Goal: Task Accomplishment & Management: Use online tool/utility

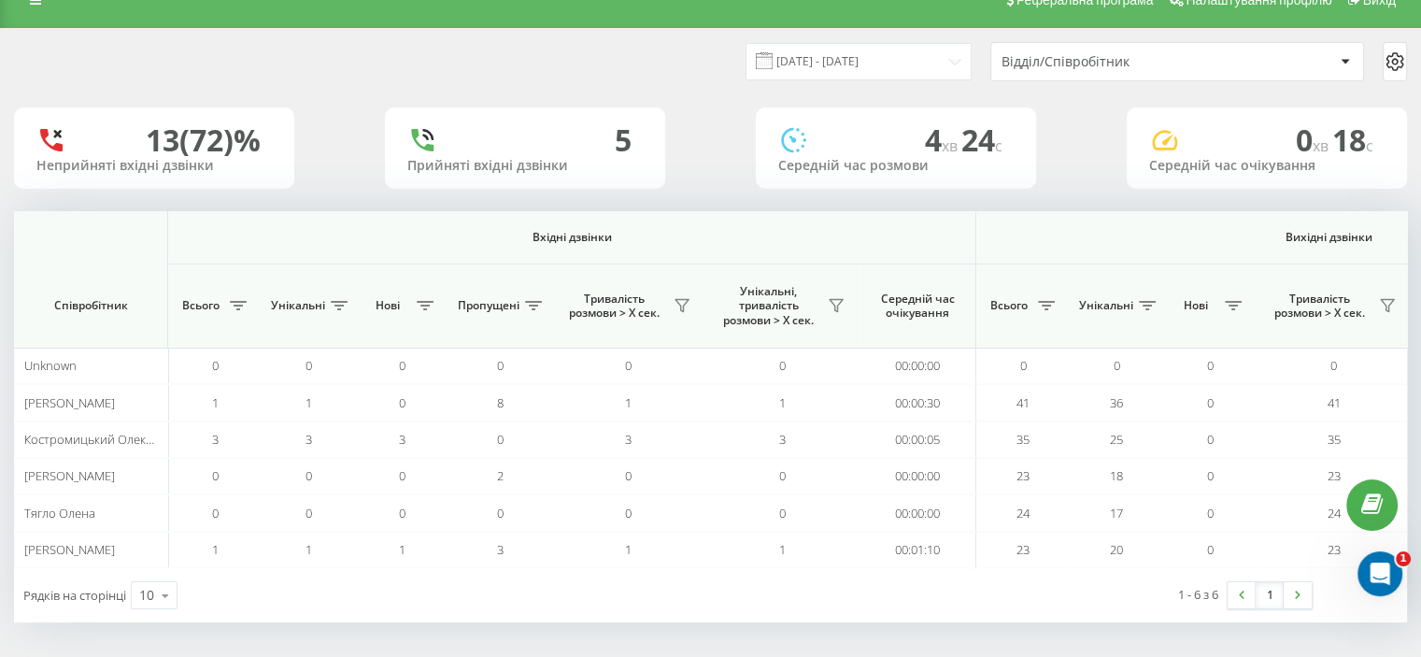
scroll to position [0, 1214]
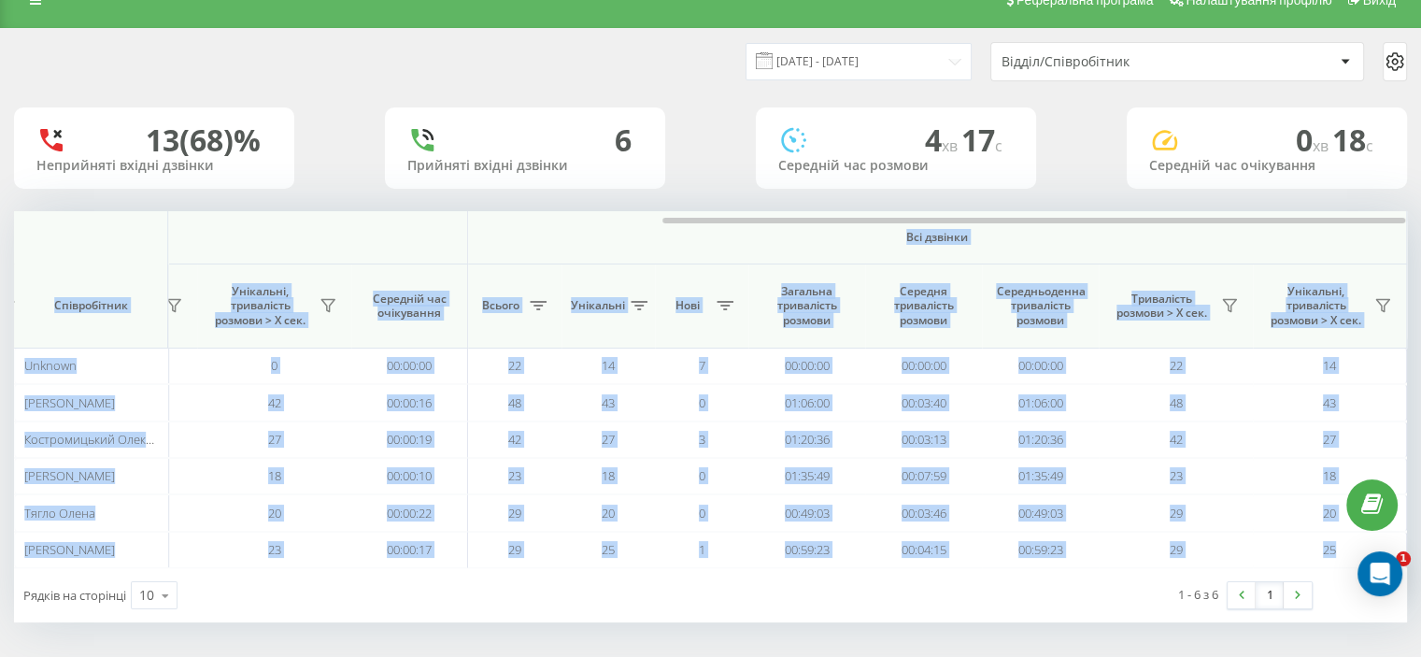
drag, startPoint x: 391, startPoint y: 223, endPoint x: 787, endPoint y: 226, distance: 396.1
click at [781, 226] on div "Вхідні дзвінки Вихідні дзвінки Всі дзвінки Співробітник Всього Унікальні Нові П…" at bounding box center [710, 389] width 1393 height 357
click at [818, 233] on span "Всі дзвінки" at bounding box center [937, 237] width 828 height 15
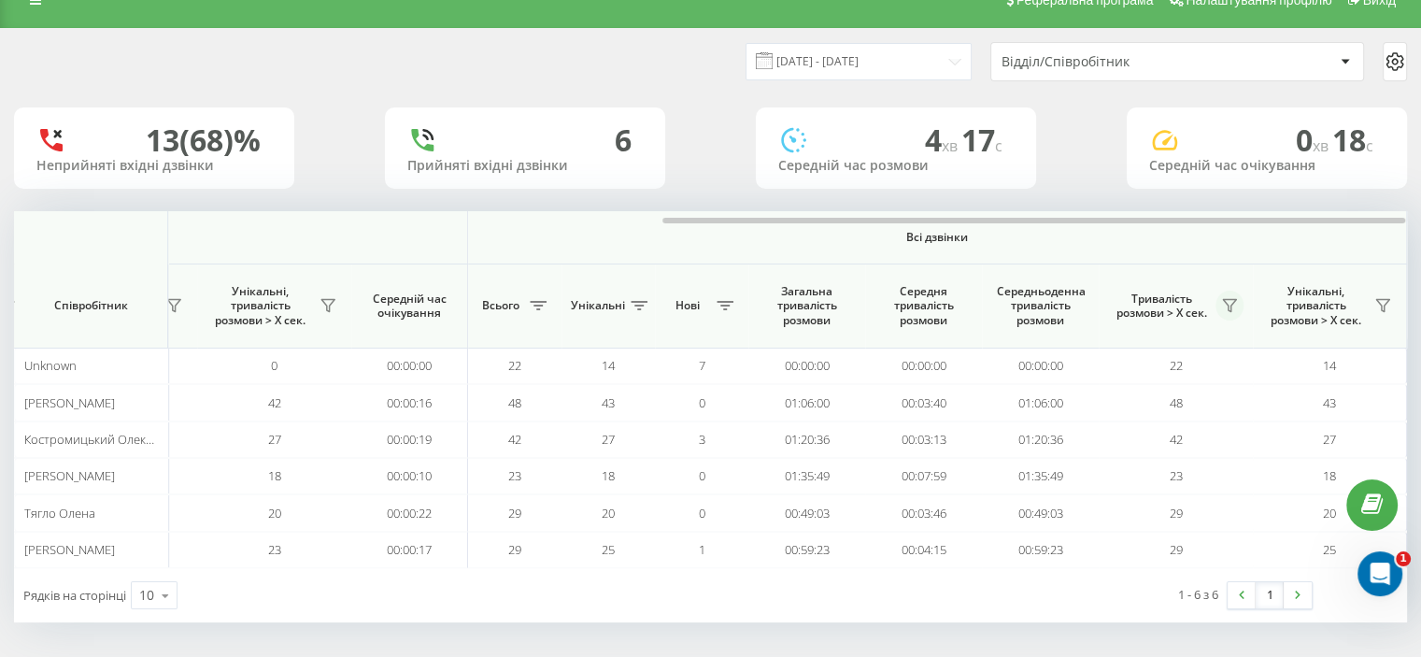
click at [1229, 306] on icon at bounding box center [1229, 305] width 15 height 15
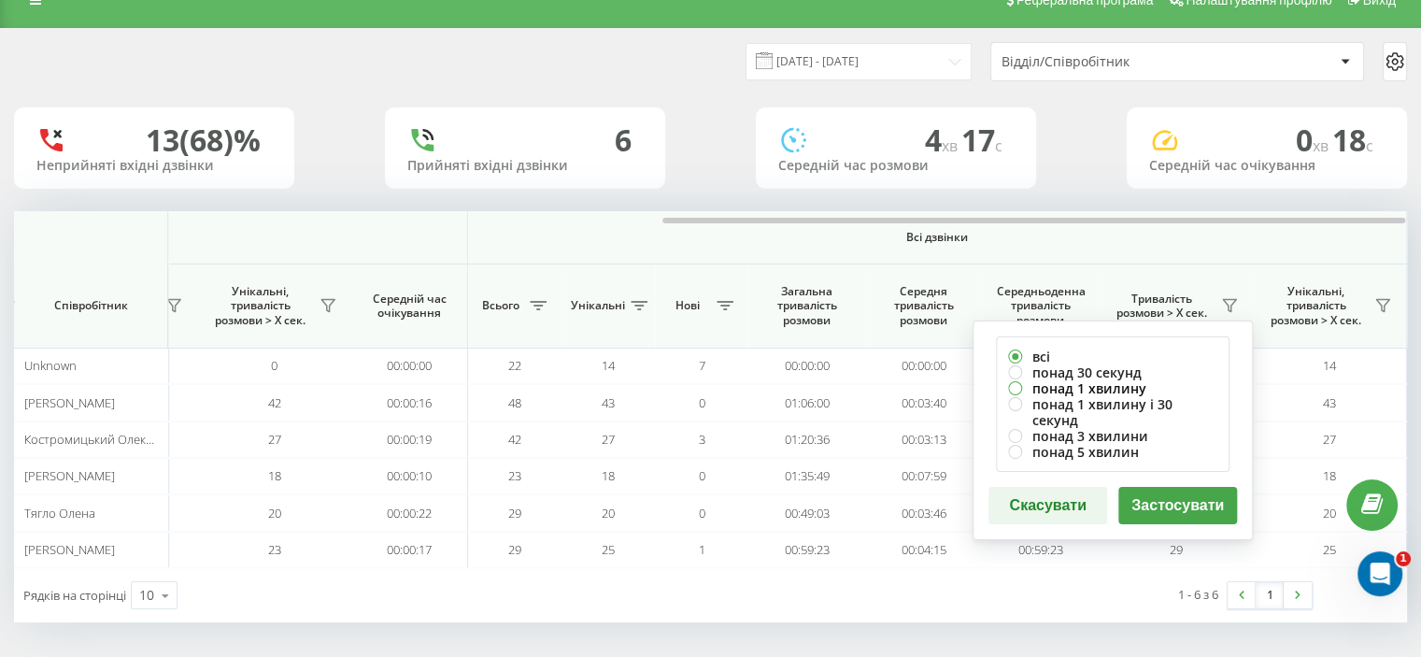
click at [1044, 392] on label "понад 1 хвилину" at bounding box center [1112, 388] width 209 height 16
radio input "true"
click at [1162, 494] on button "Застосувати" at bounding box center [1177, 505] width 119 height 37
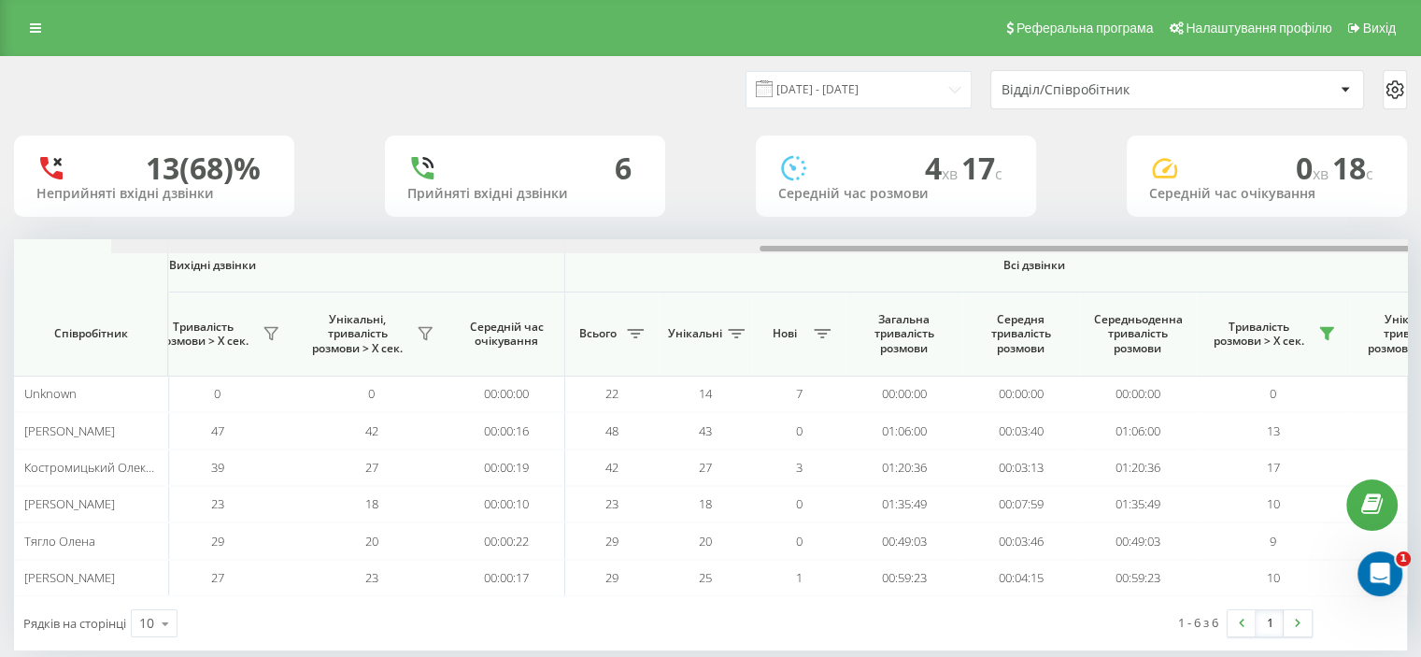
scroll to position [0, 1214]
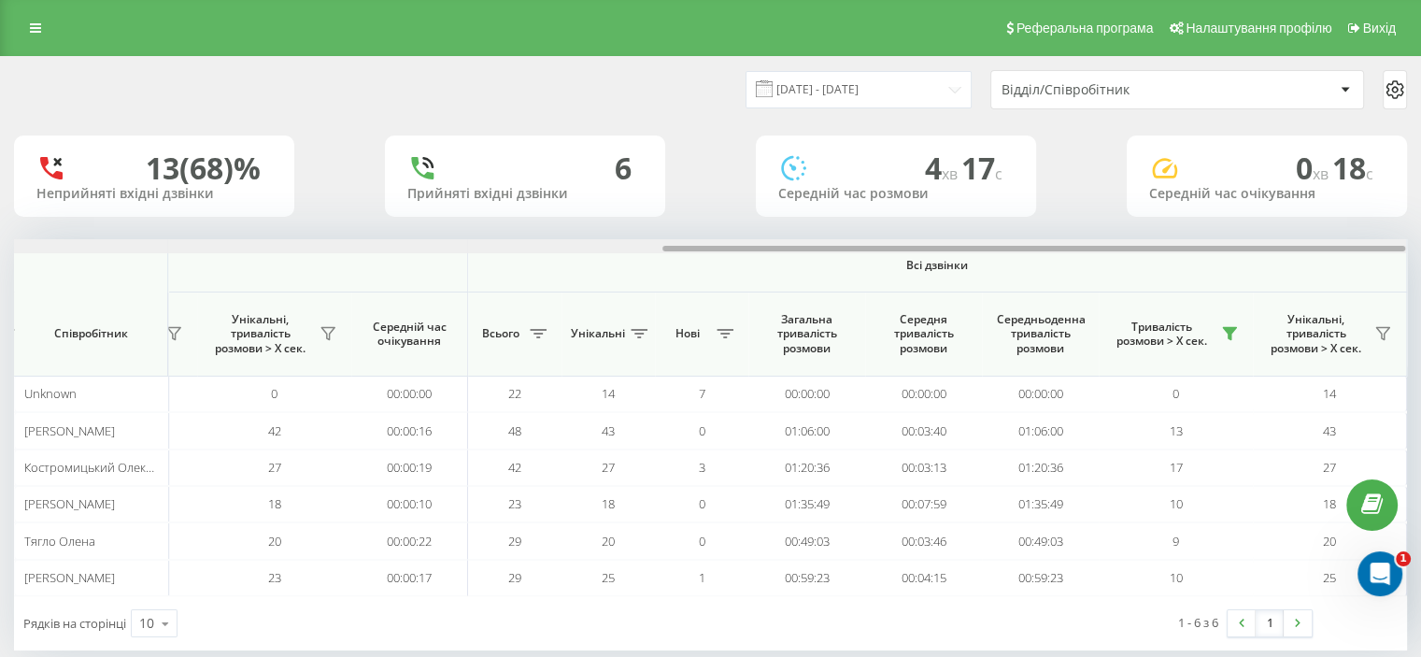
drag, startPoint x: 274, startPoint y: 251, endPoint x: 1016, endPoint y: 221, distance: 742.4
click at [1017, 222] on div "[DATE] - [DATE] Відділ/Співробітник 13 (68)% Неприйняті вхідні дзвінки 6 Прийня…" at bounding box center [710, 353] width 1393 height 593
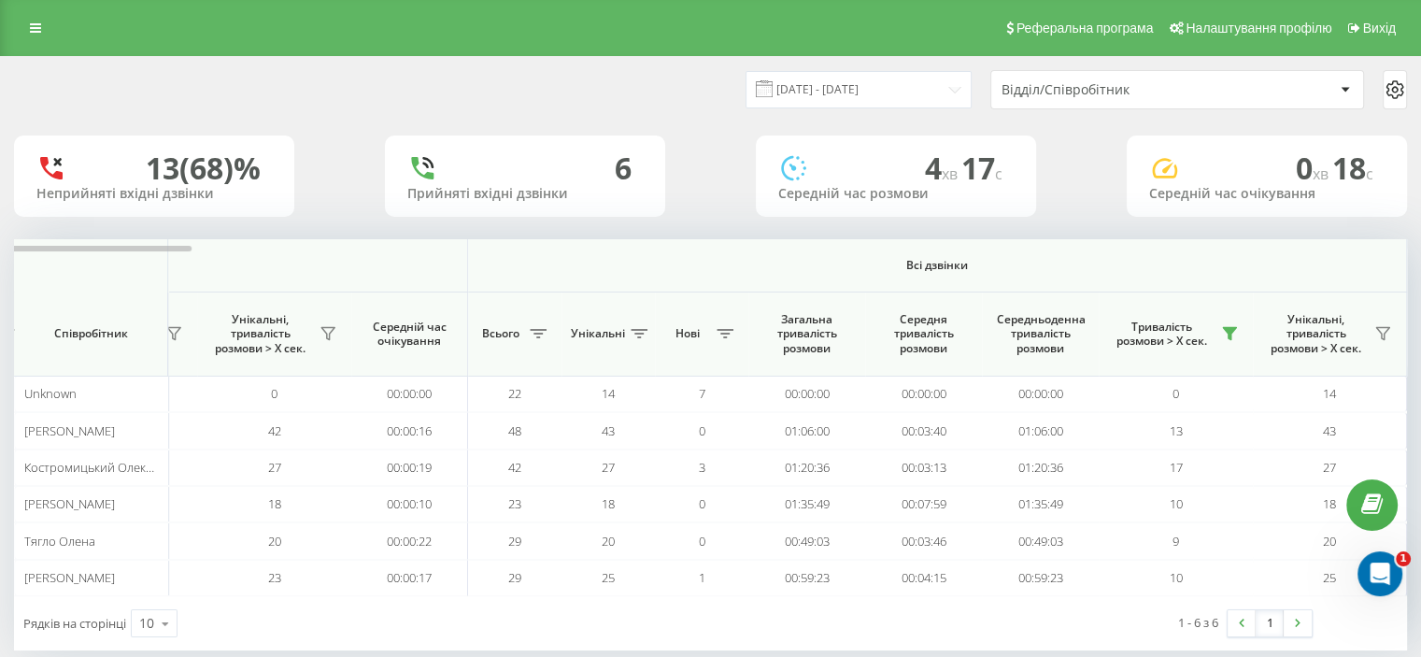
scroll to position [28, 0]
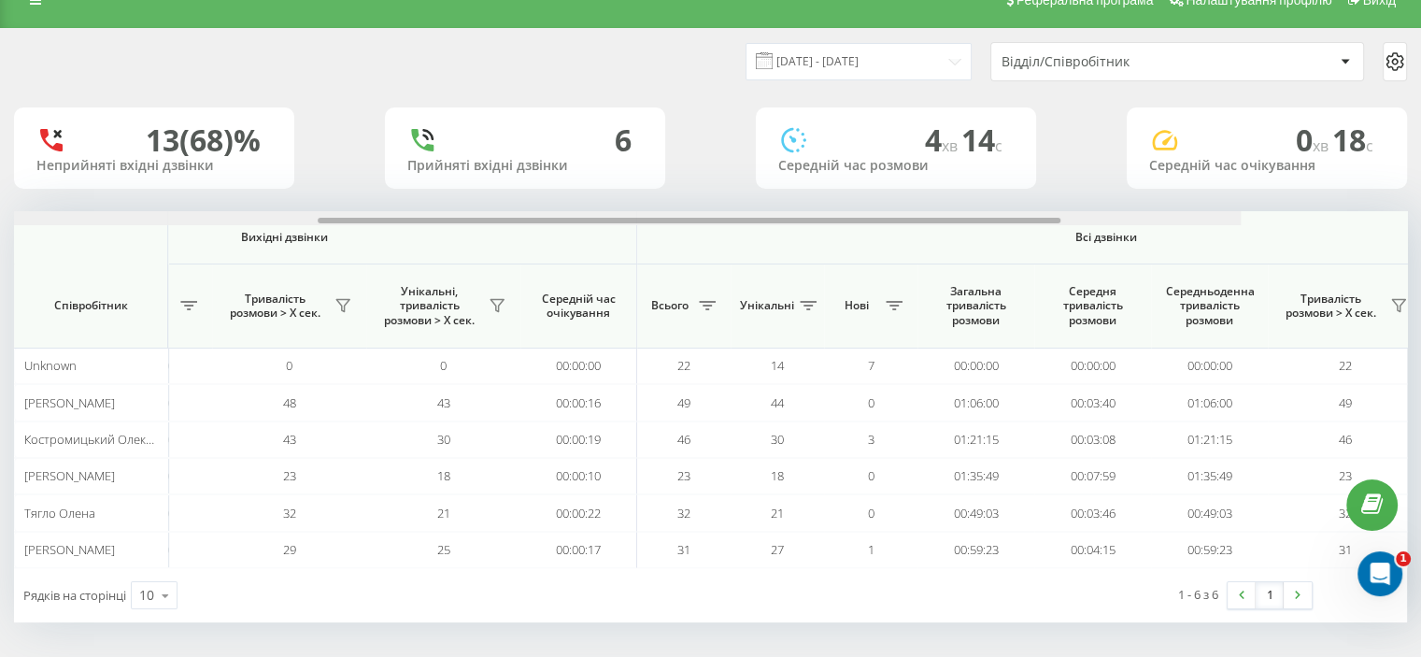
scroll to position [0, 1214]
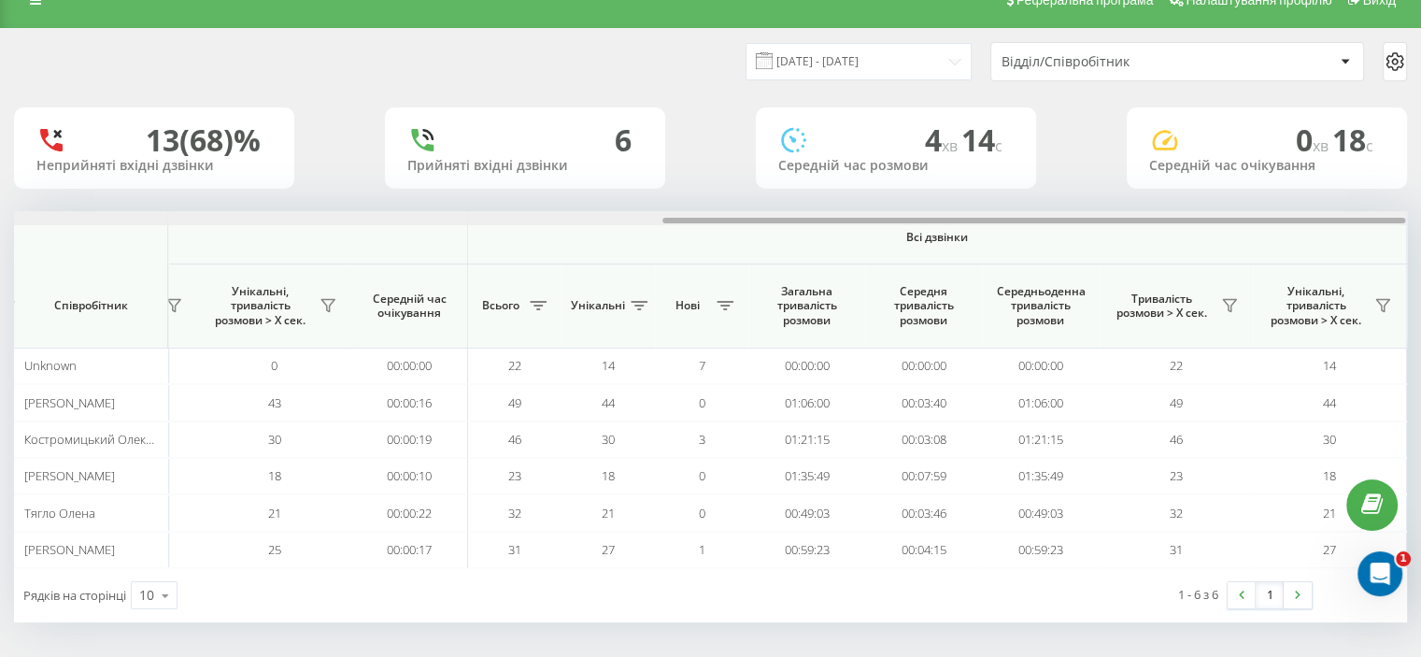
drag, startPoint x: 253, startPoint y: 220, endPoint x: 1070, endPoint y: 168, distance: 818.1
click at [1076, 176] on div "21.08.2025 - 21.08.2025 Відділ/Співробітник 13 (68)% Неприйняті вхідні дзвінки …" at bounding box center [710, 325] width 1393 height 593
click at [1225, 307] on icon at bounding box center [1229, 305] width 15 height 15
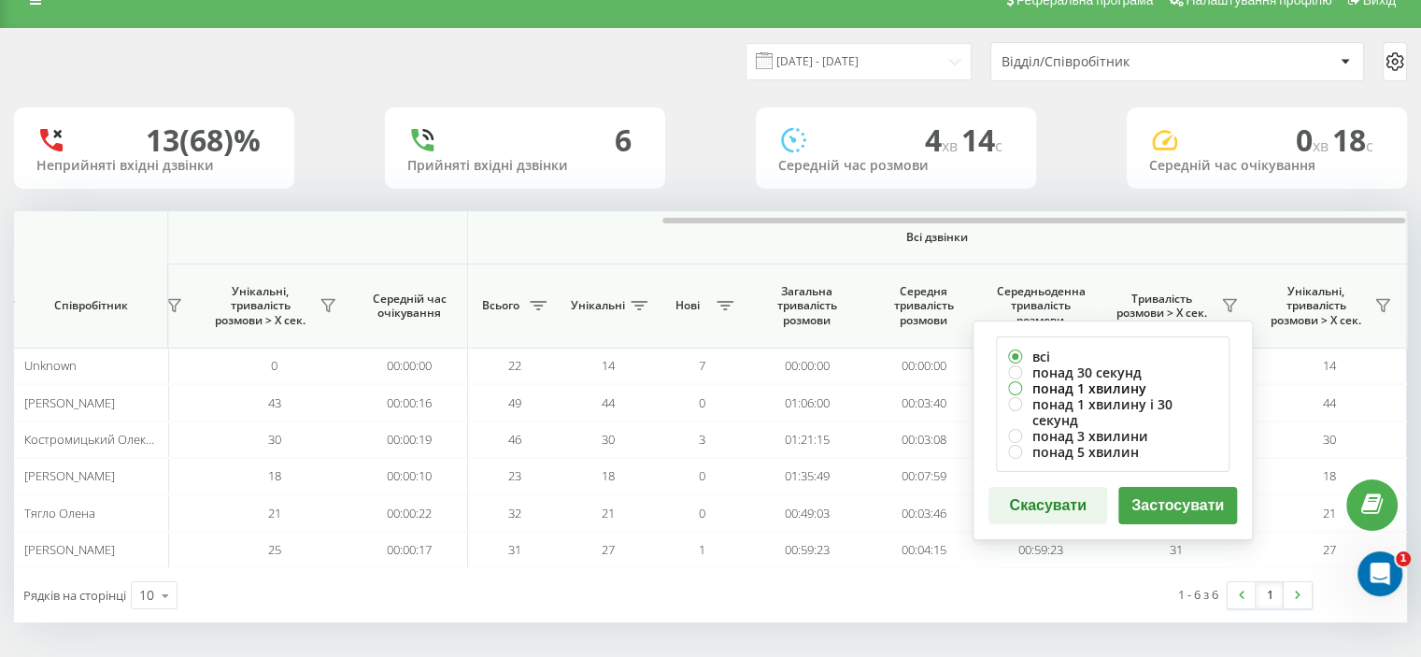
click at [1073, 387] on label "понад 1 хвилину" at bounding box center [1112, 388] width 209 height 16
radio input "true"
click at [1153, 489] on button "Застосувати" at bounding box center [1177, 505] width 119 height 37
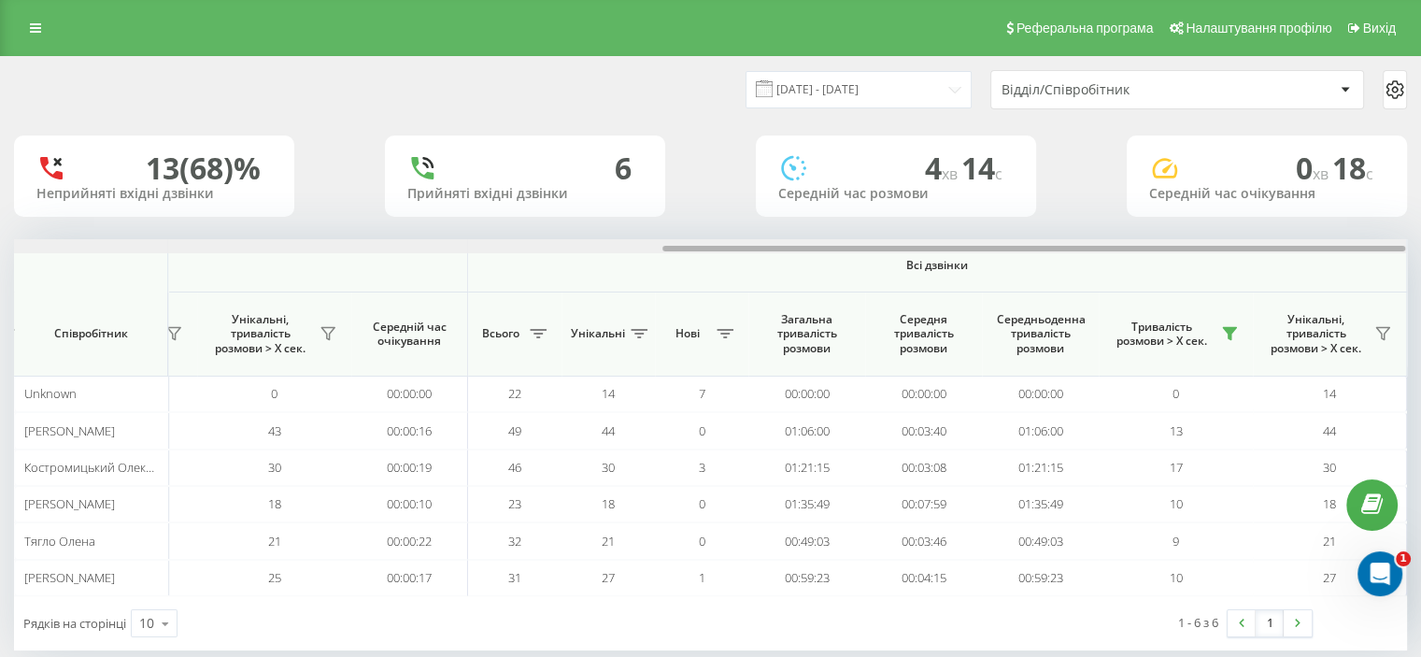
drag, startPoint x: 249, startPoint y: 249, endPoint x: 973, endPoint y: 233, distance: 724.2
click at [979, 231] on div "21.08.2025 - 21.08.2025 Відділ/Співробітник 13 (68)% Неприйняті вхідні дзвінки …" at bounding box center [710, 353] width 1393 height 593
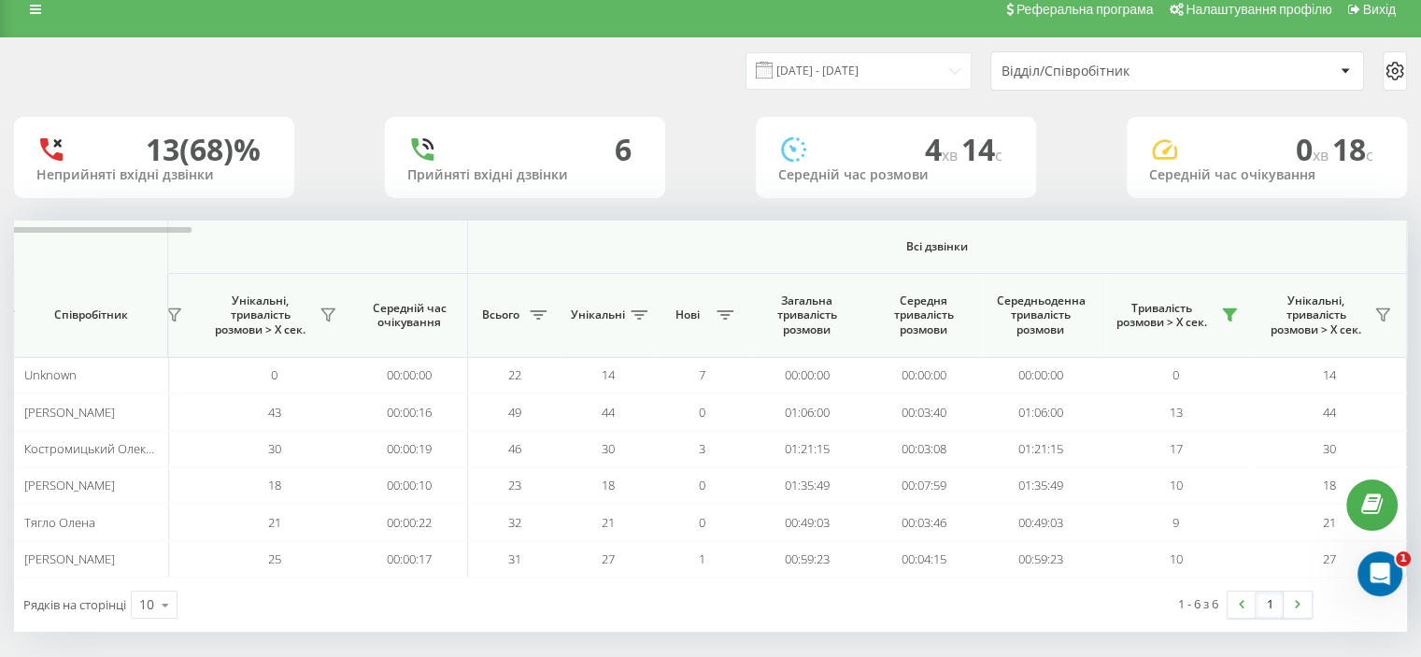
scroll to position [28, 0]
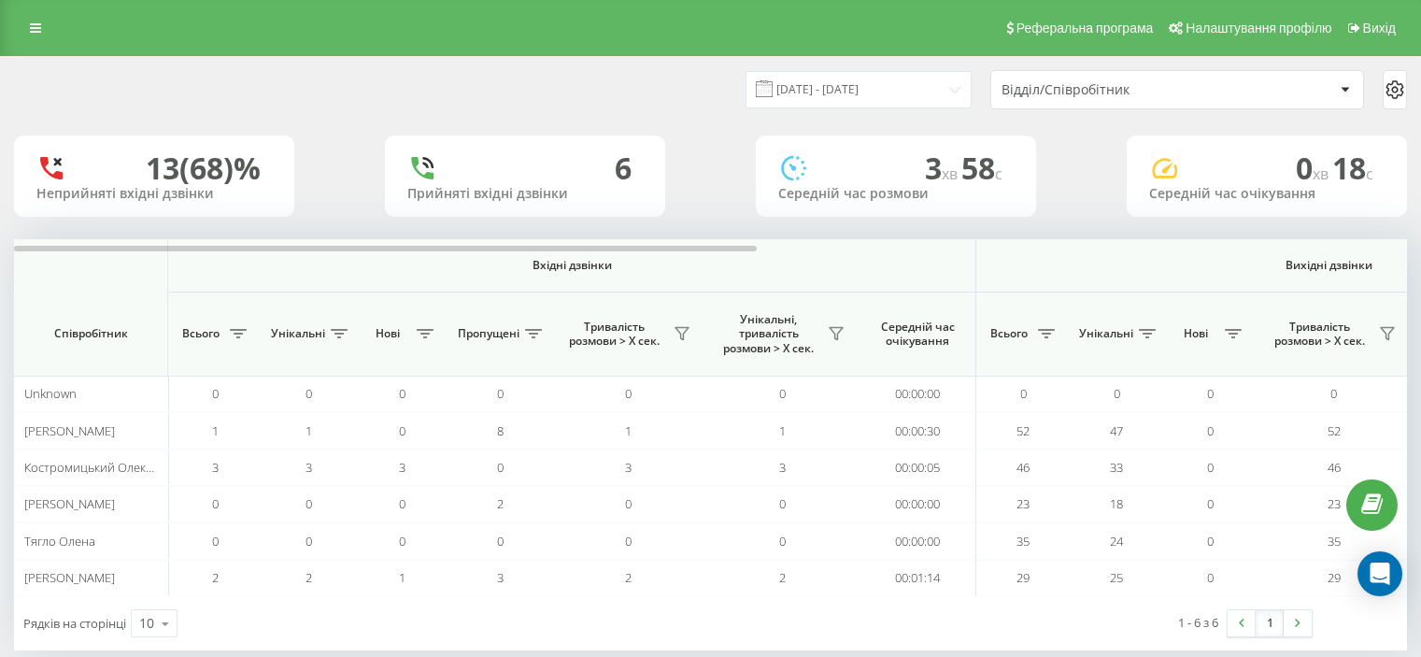
click at [401, 239] on th "Вхідні дзвінки" at bounding box center [572, 265] width 808 height 53
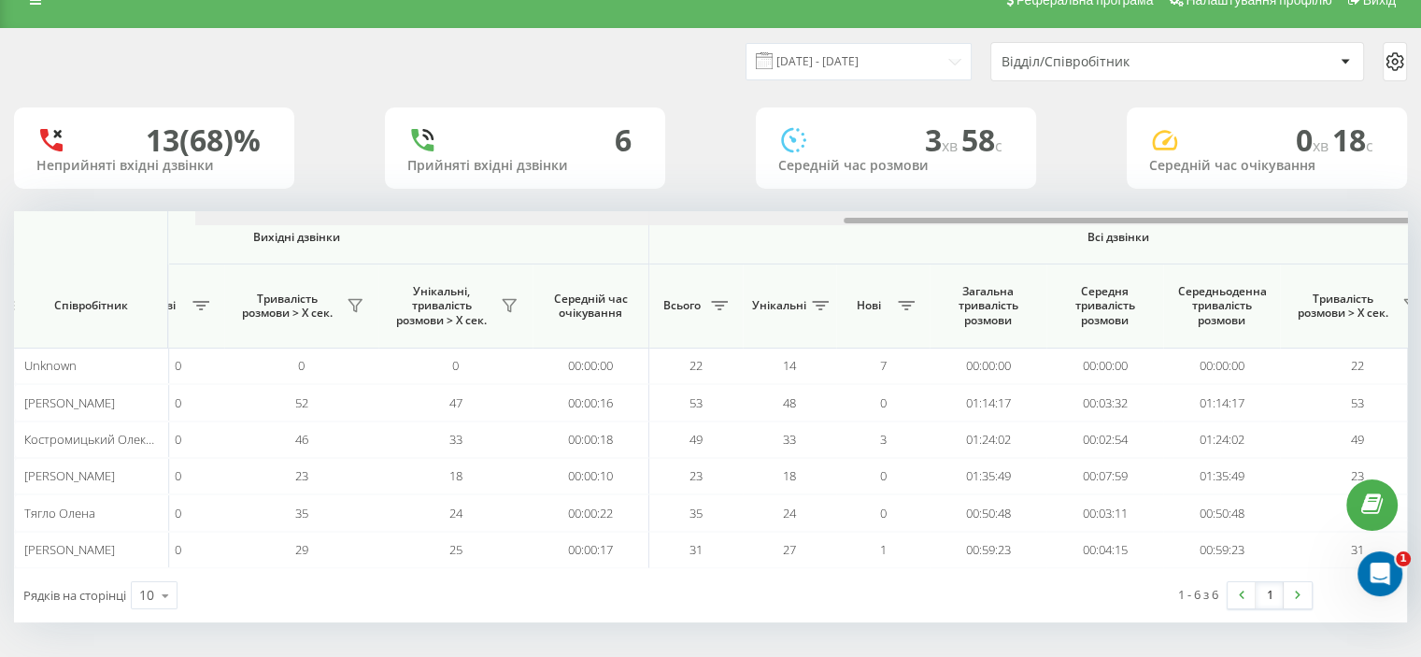
scroll to position [0, 1214]
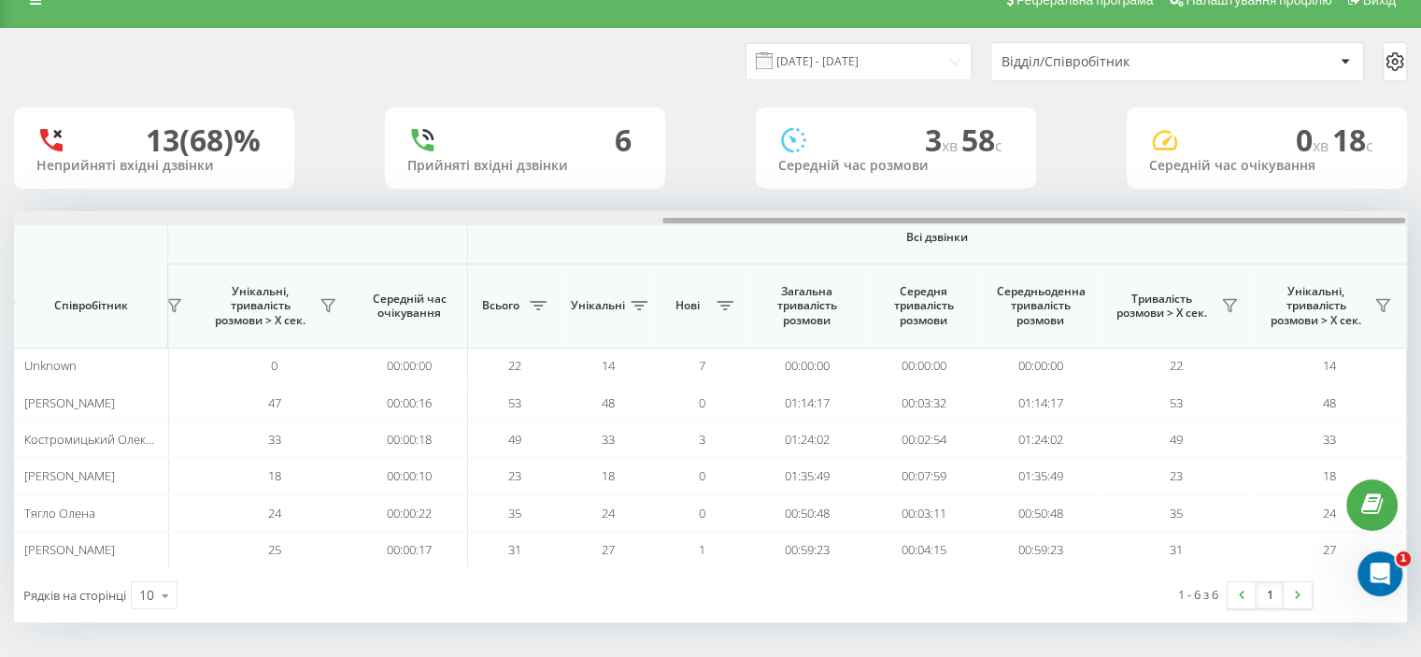
drag, startPoint x: 420, startPoint y: 220, endPoint x: 1342, endPoint y: 187, distance: 921.7
click at [1340, 186] on div "21.08.2025 - 21.08.2025 Відділ/Співробітник 13 (68)% Неприйняті вхідні дзвінки …" at bounding box center [710, 325] width 1393 height 593
click at [1232, 306] on icon at bounding box center [1229, 305] width 15 height 15
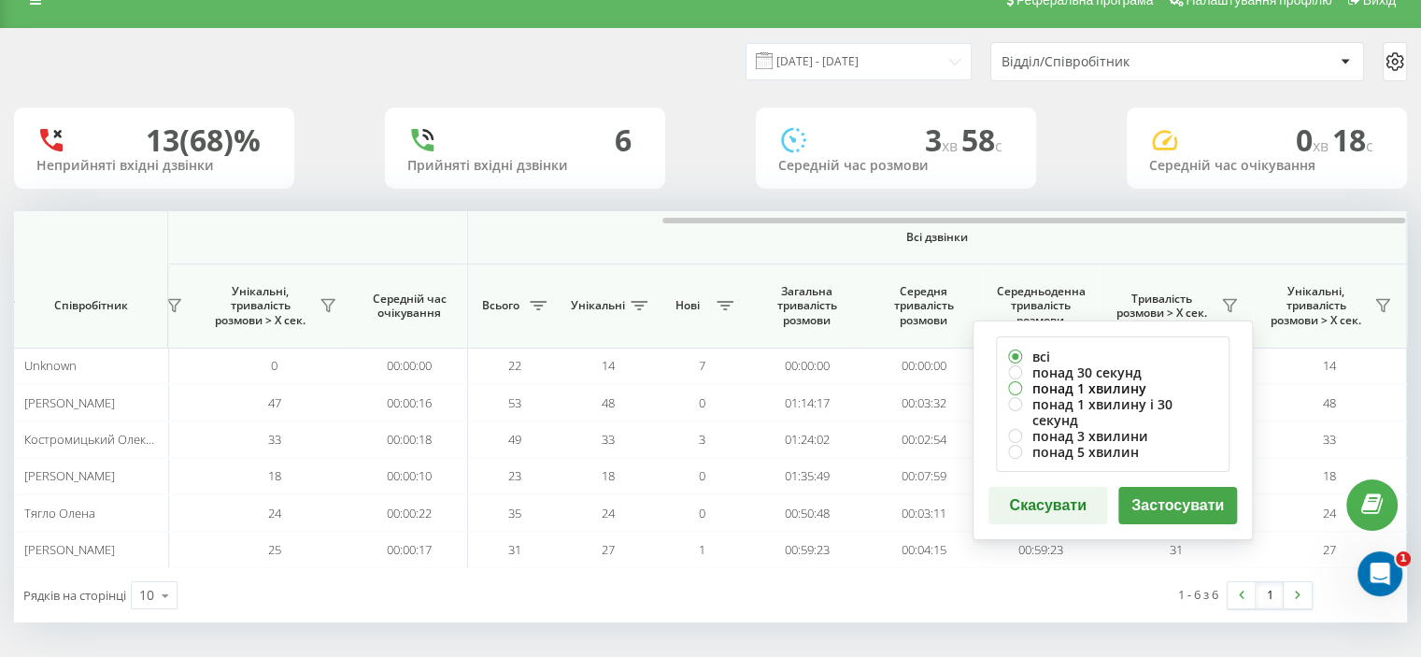
click at [1039, 387] on label "понад 1 хвилину" at bounding box center [1112, 388] width 209 height 16
radio input "true"
click at [1152, 489] on button "Застосувати" at bounding box center [1177, 505] width 119 height 37
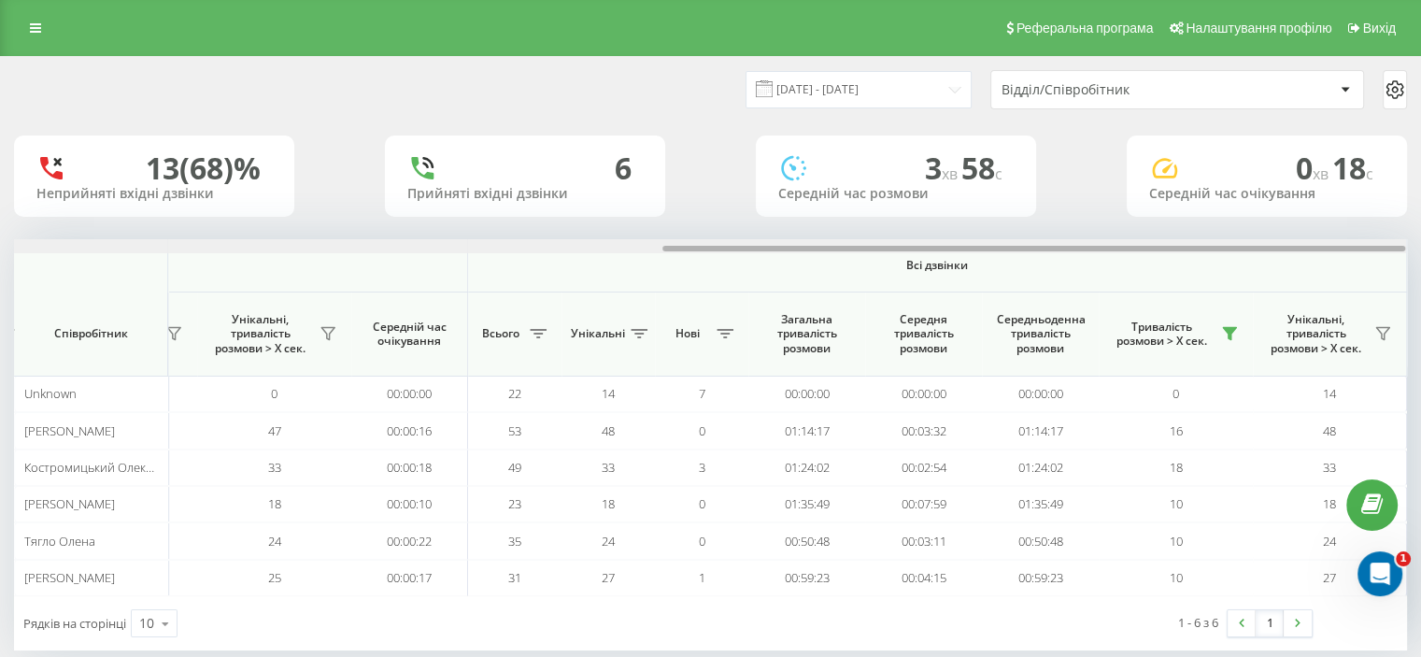
drag, startPoint x: 348, startPoint y: 247, endPoint x: 1036, endPoint y: 258, distance: 687.7
click at [1043, 264] on div "Вхідні дзвінки Вихідні дзвінки Всі дзвінки Співробітник Всього Унікальні Нові П…" at bounding box center [710, 417] width 1393 height 357
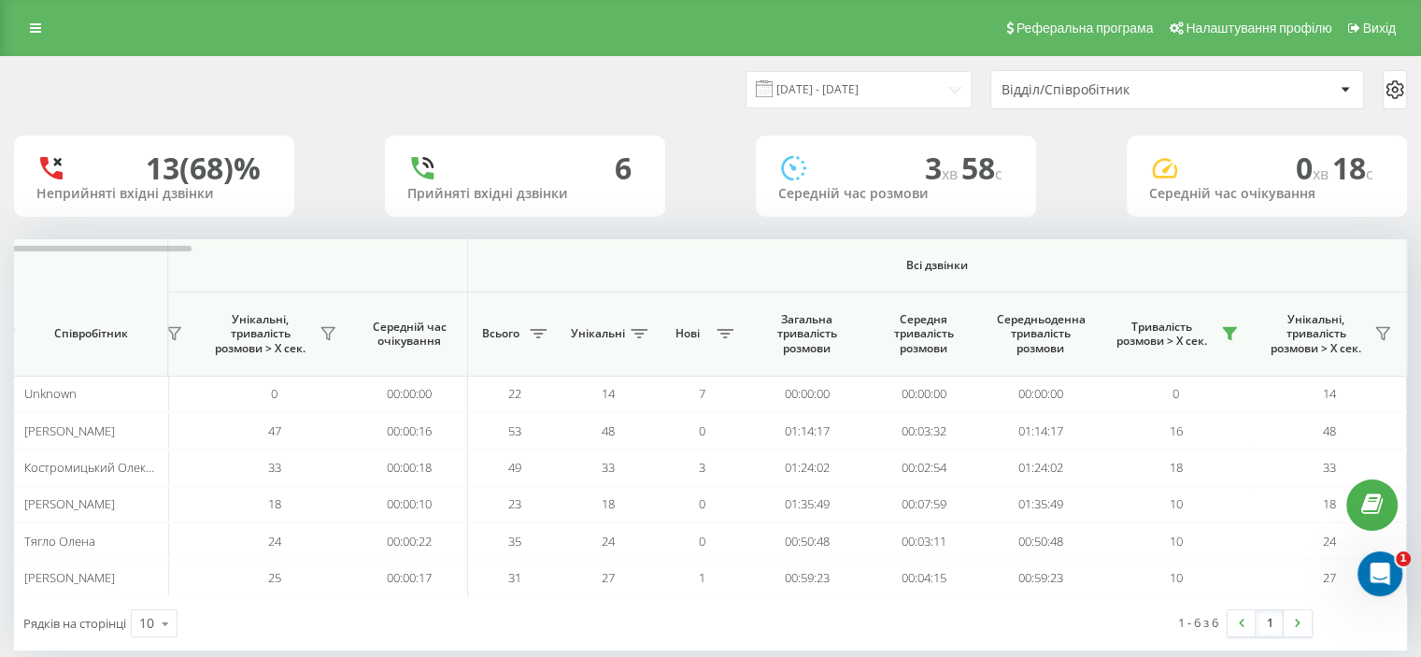
scroll to position [28, 0]
